Goal: Task Accomplishment & Management: Manage account settings

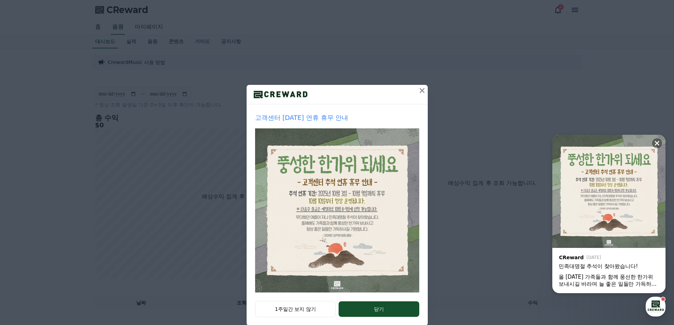
click at [420, 90] on icon at bounding box center [422, 90] width 5 height 5
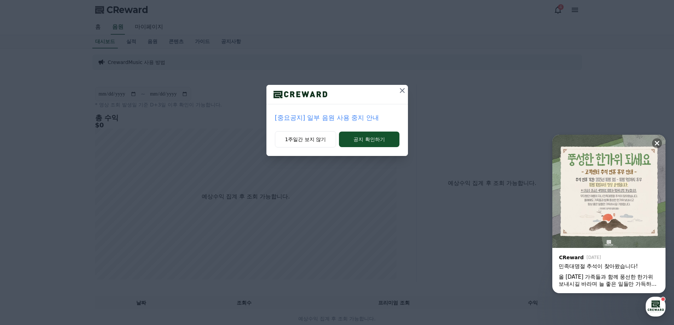
click at [398, 92] on icon at bounding box center [402, 90] width 8 height 8
click at [406, 94] on icon at bounding box center [402, 90] width 8 height 8
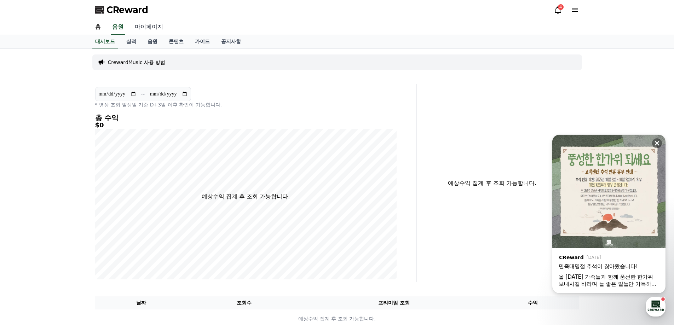
click at [143, 28] on link "마이페이지" at bounding box center [149, 27] width 40 height 15
select select "**********"
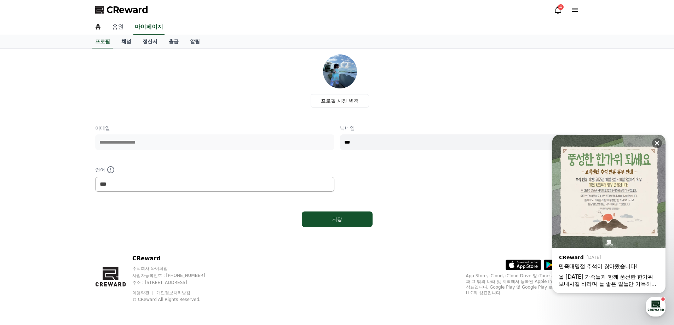
click at [118, 30] on link "음원" at bounding box center [118, 27] width 23 height 15
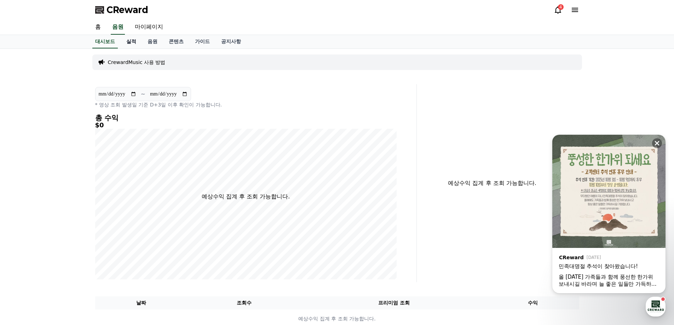
click at [132, 42] on link "실적" at bounding box center [131, 41] width 21 height 13
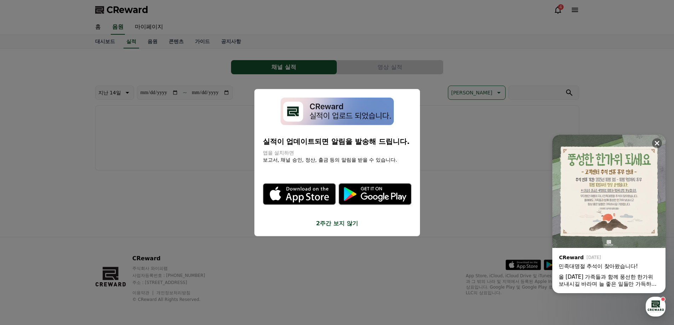
click at [337, 227] on button "2주간 보지 않기" at bounding box center [337, 223] width 149 height 8
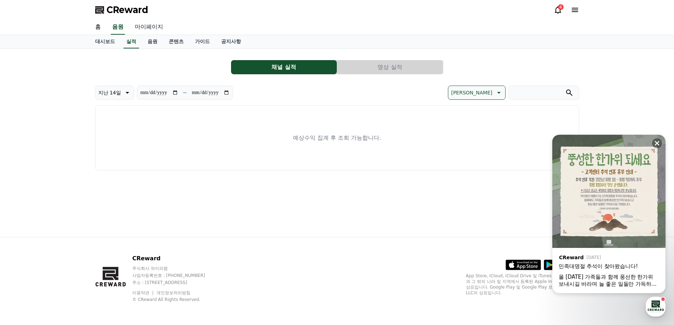
click at [141, 30] on link "마이페이지" at bounding box center [149, 27] width 40 height 15
select select "**********"
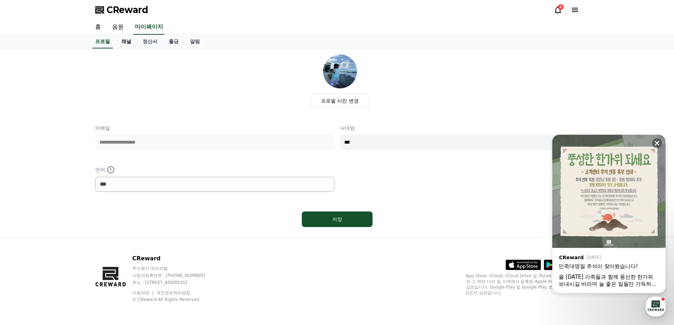
click at [128, 40] on link "채널" at bounding box center [126, 41] width 21 height 13
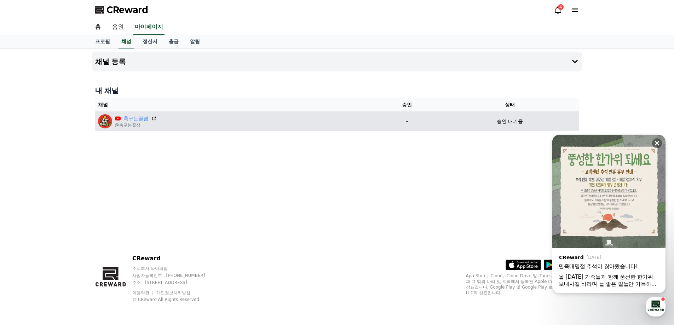
click at [495, 123] on div "승인 대기중" at bounding box center [509, 121] width 133 height 7
